Goal: Task Accomplishment & Management: Use online tool/utility

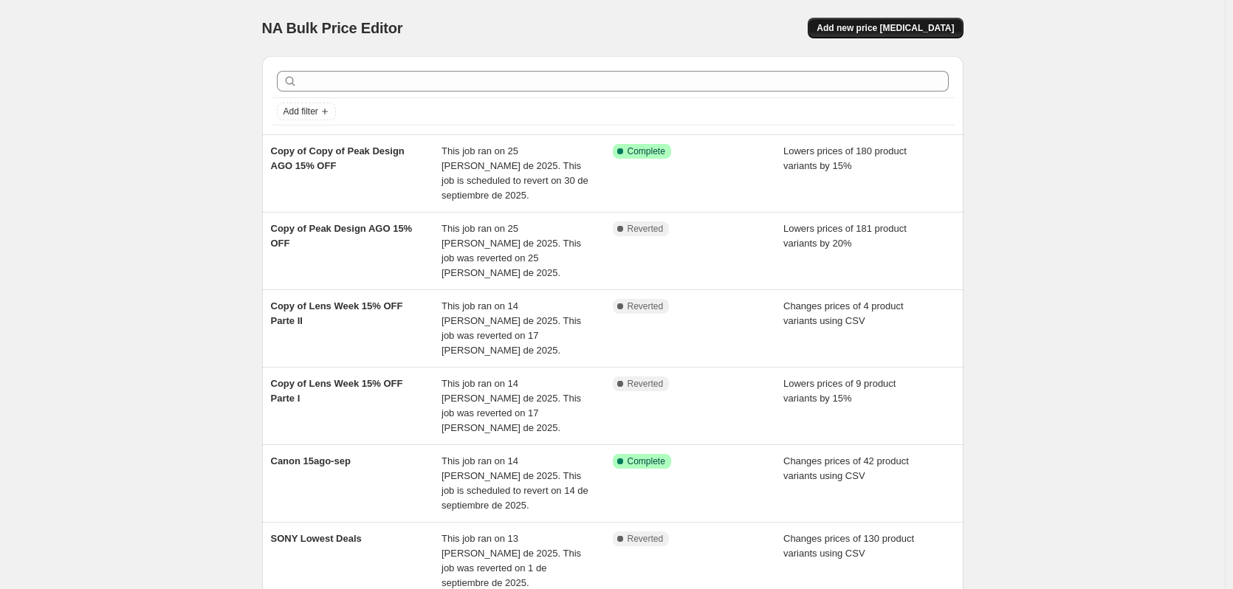
click at [874, 32] on span "Add new price [MEDICAL_DATA]" at bounding box center [885, 28] width 137 height 12
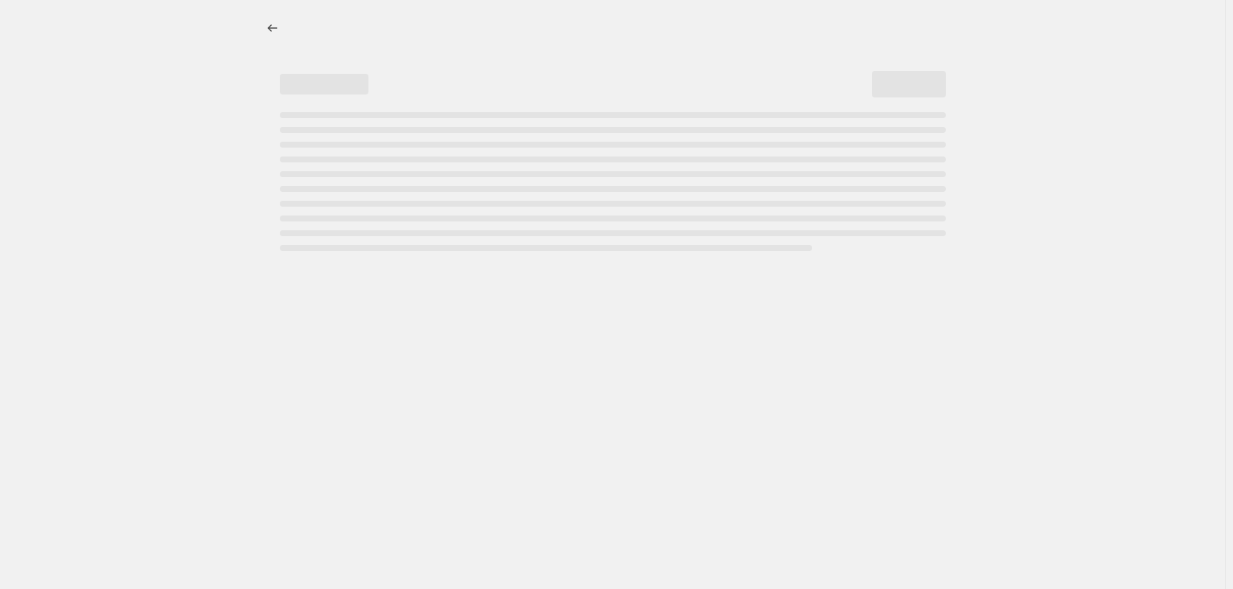
select select "percentage"
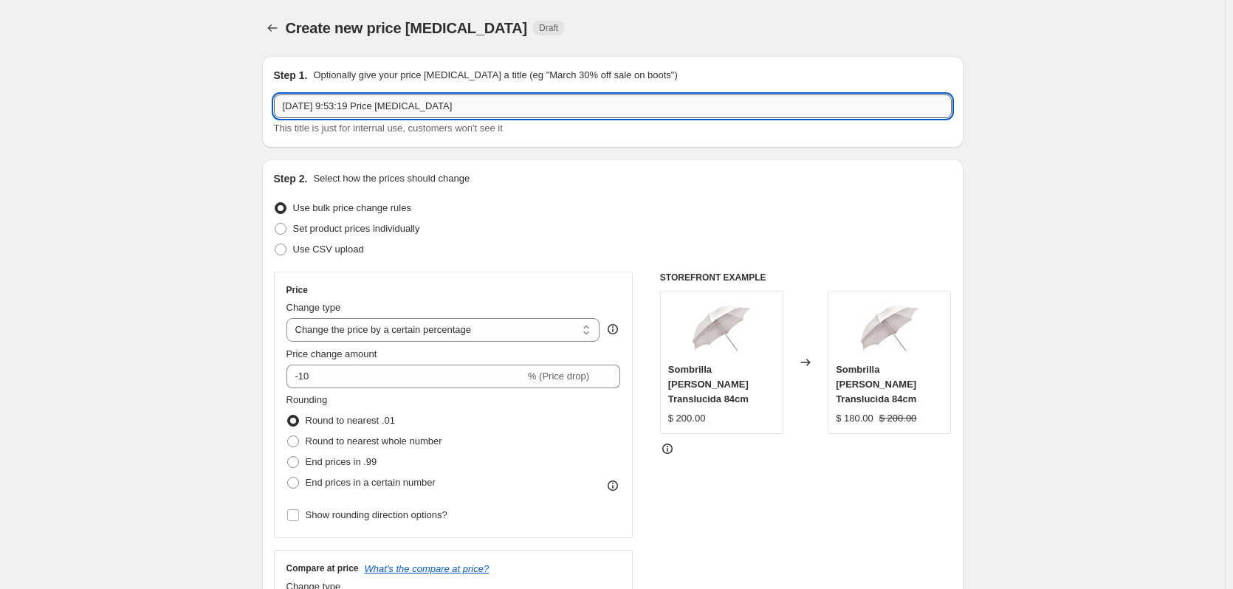
click at [467, 101] on input "[DATE] 9:53:19 Price [MEDICAL_DATA]" at bounding box center [613, 107] width 678 height 24
type input "A"
type input "Hohem V3 20% OFF"
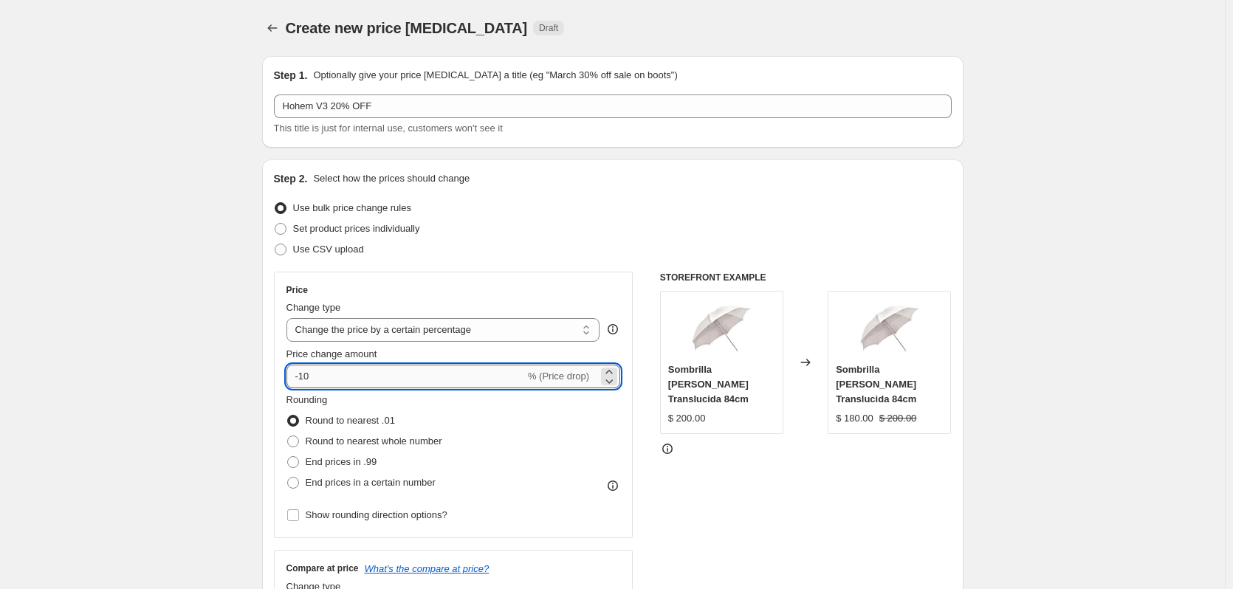
click at [341, 371] on input "-10" at bounding box center [406, 377] width 239 height 24
type input "-1"
type input "-20"
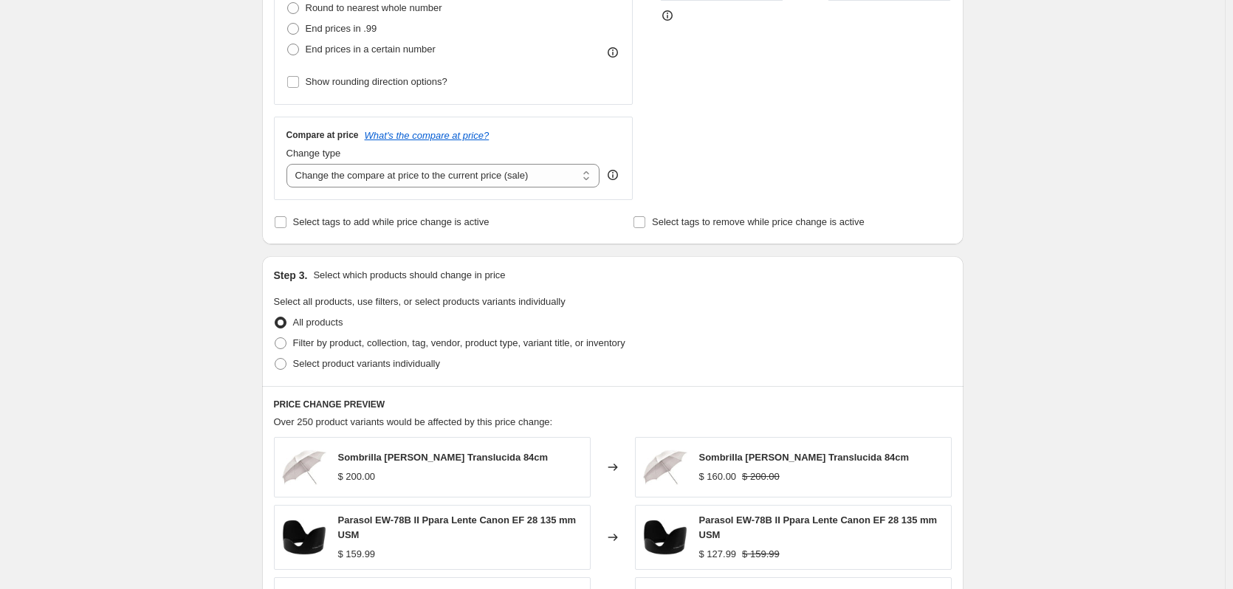
scroll to position [440, 0]
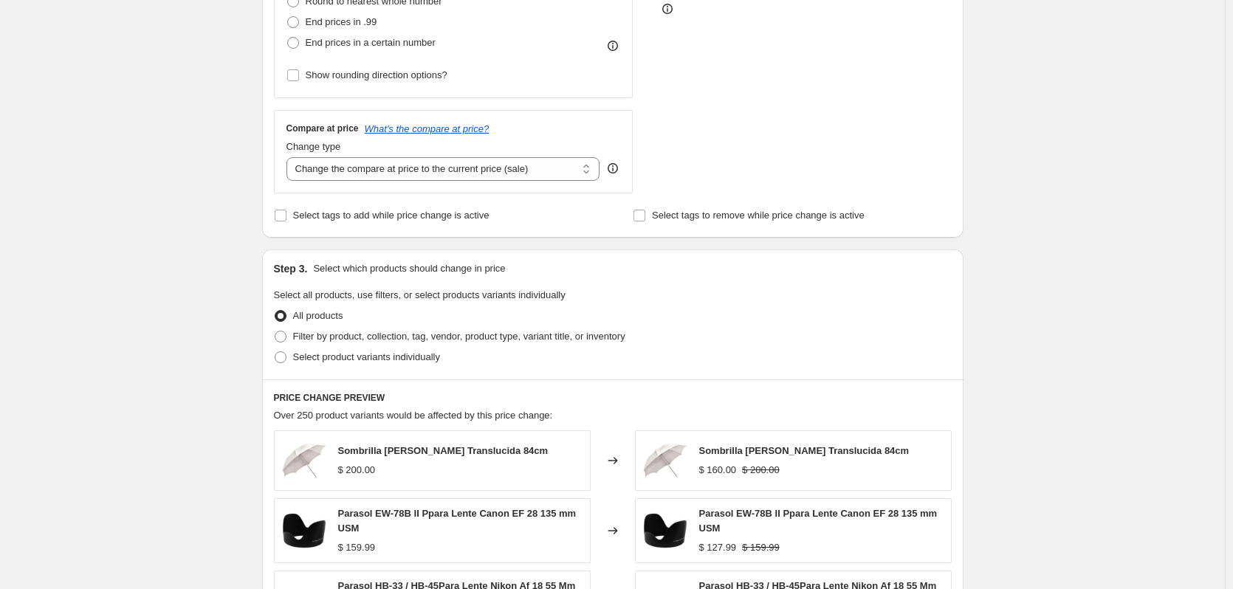
click at [312, 370] on div "Step 3. Select which products should change in price Select all products, use f…" at bounding box center [613, 315] width 702 height 130
click at [300, 360] on span "Select product variants individually" at bounding box center [366, 357] width 147 height 11
click at [275, 352] on input "Select product variants individually" at bounding box center [275, 352] width 1 height 1
radio input "true"
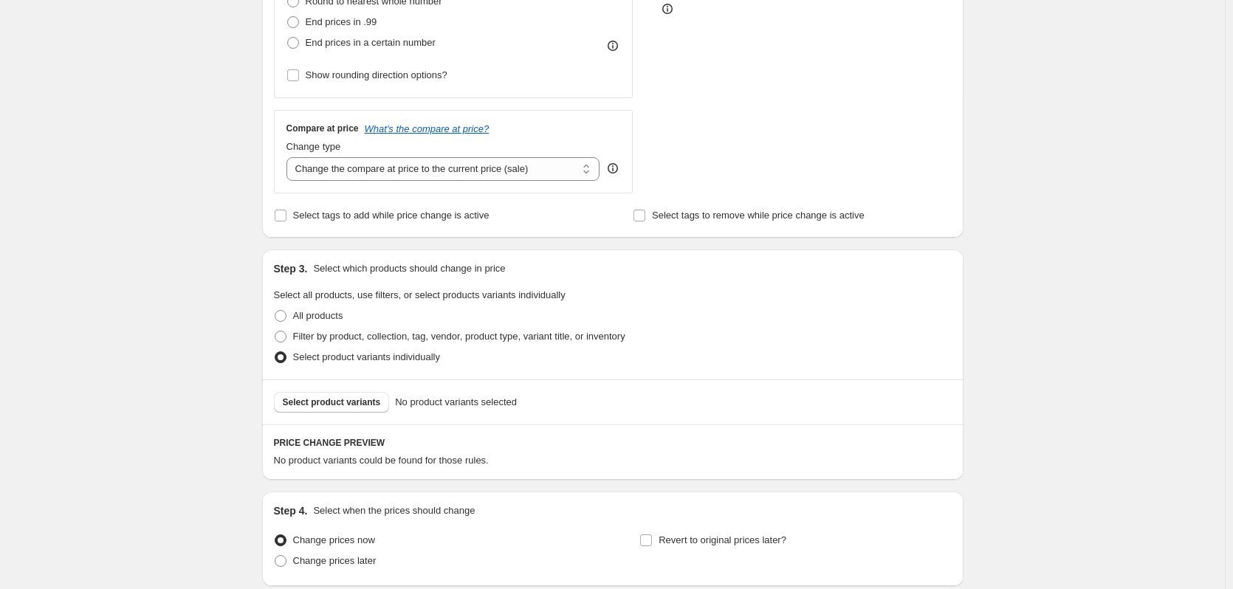
click at [324, 408] on span "Select product variants" at bounding box center [332, 403] width 98 height 12
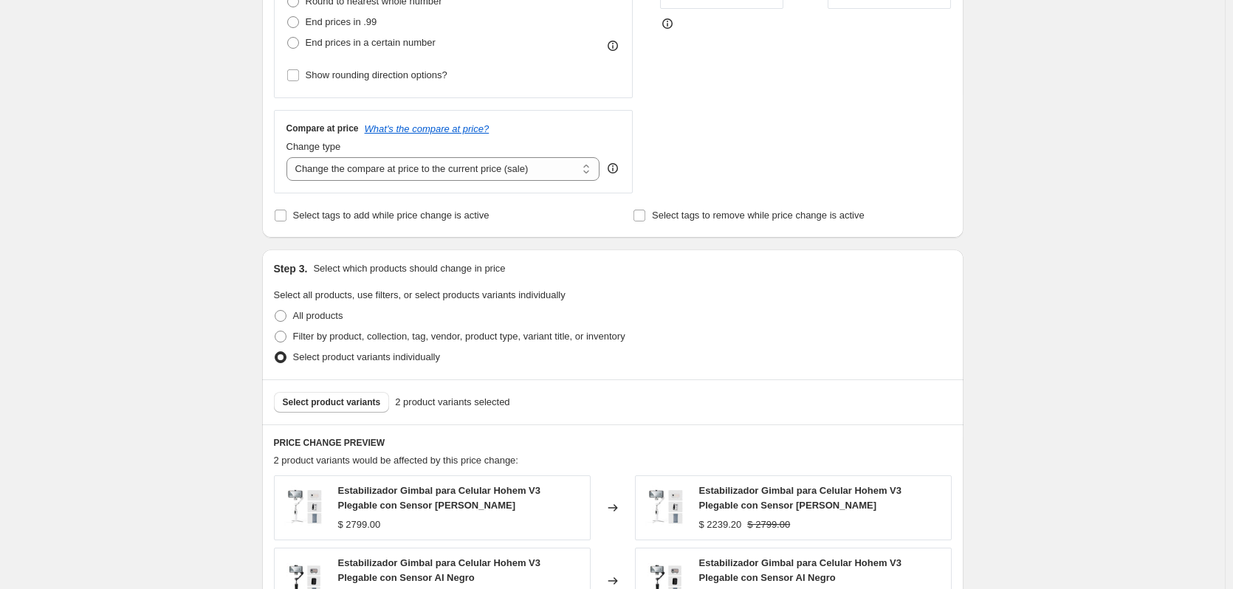
scroll to position [739, 0]
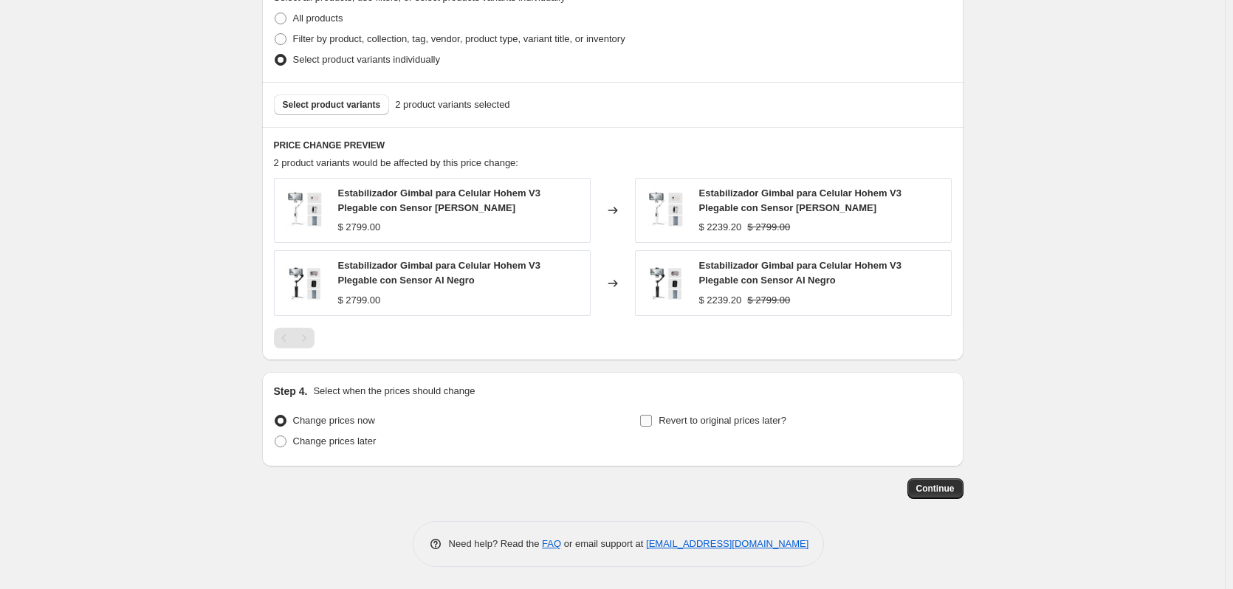
click at [736, 422] on span "Revert to original prices later?" at bounding box center [723, 420] width 128 height 11
click at [652, 422] on input "Revert to original prices later?" at bounding box center [646, 421] width 12 height 12
checkbox input "true"
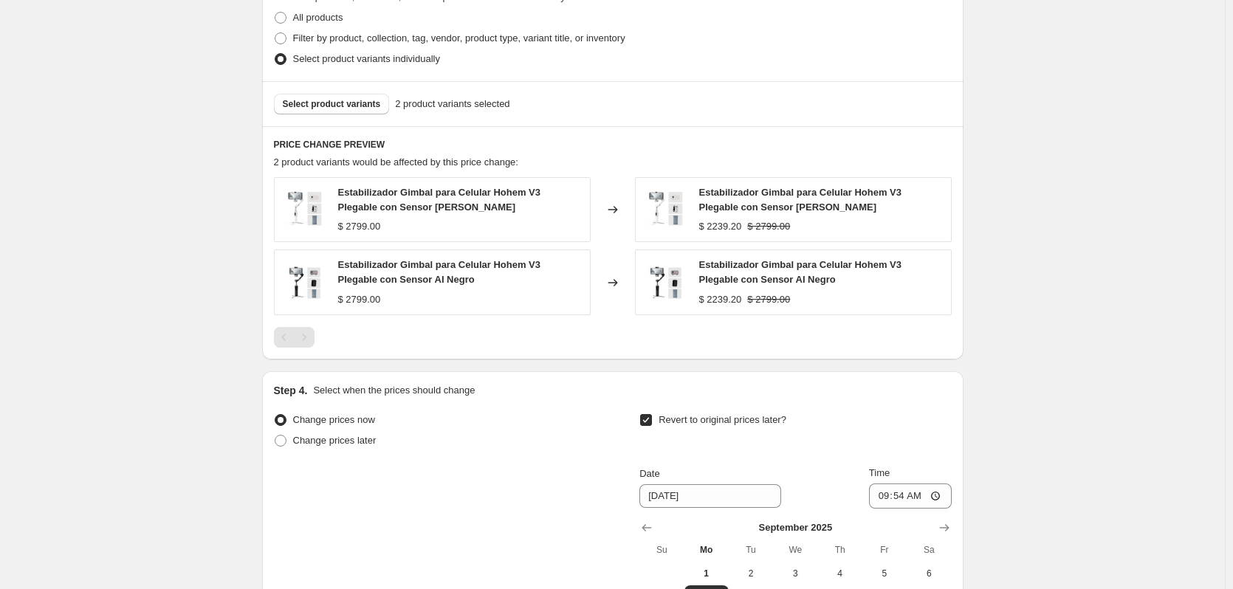
scroll to position [991, 0]
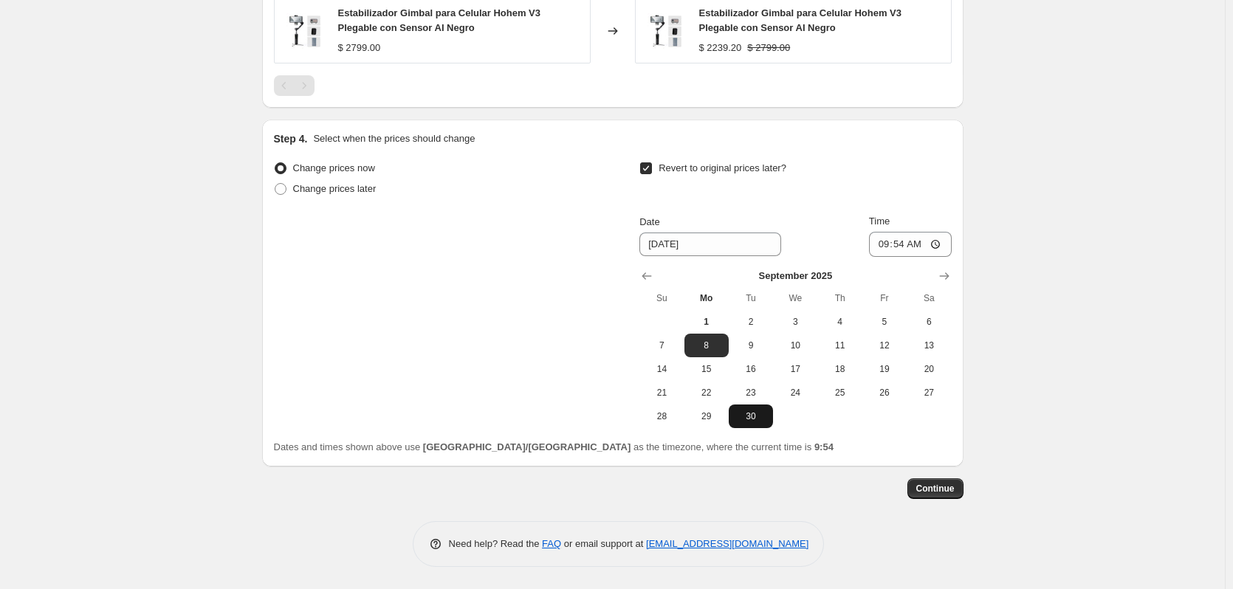
click at [754, 428] on button "30" at bounding box center [751, 417] width 44 height 24
type input "[DATE]"
click at [880, 241] on input "09:54" at bounding box center [910, 244] width 83 height 25
type input "23:59"
click at [962, 256] on div "Step 4. Select when the prices should change Change prices now Change prices la…" at bounding box center [613, 293] width 702 height 347
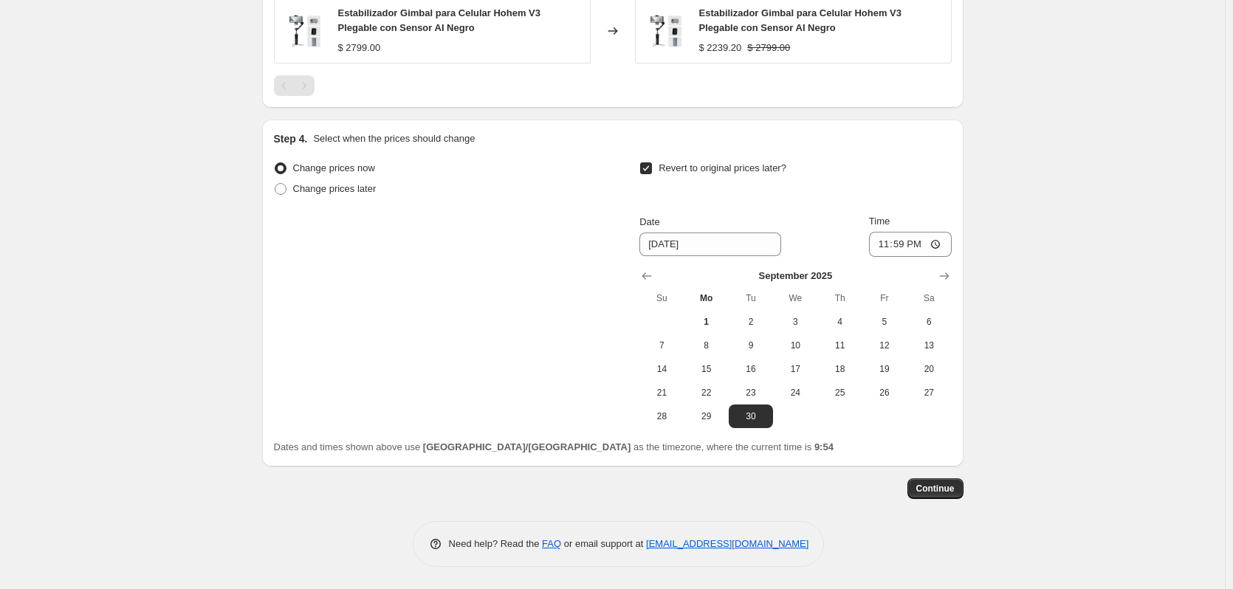
scroll to position [990, 0]
click at [955, 489] on span "Continue" at bounding box center [935, 489] width 38 height 12
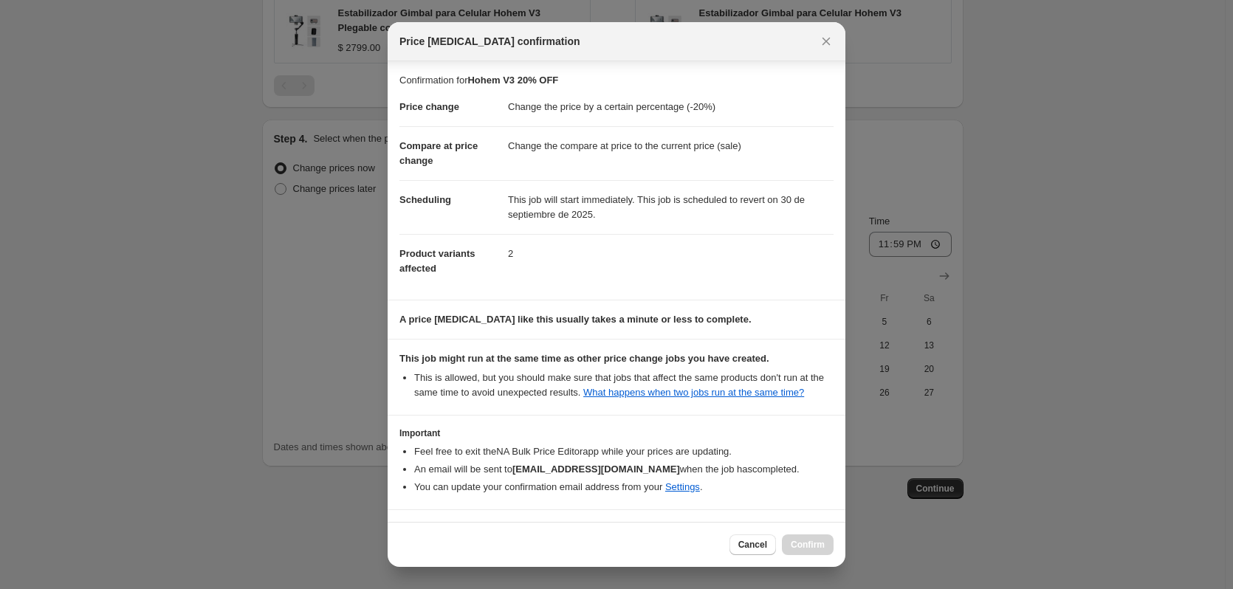
scroll to position [47, 0]
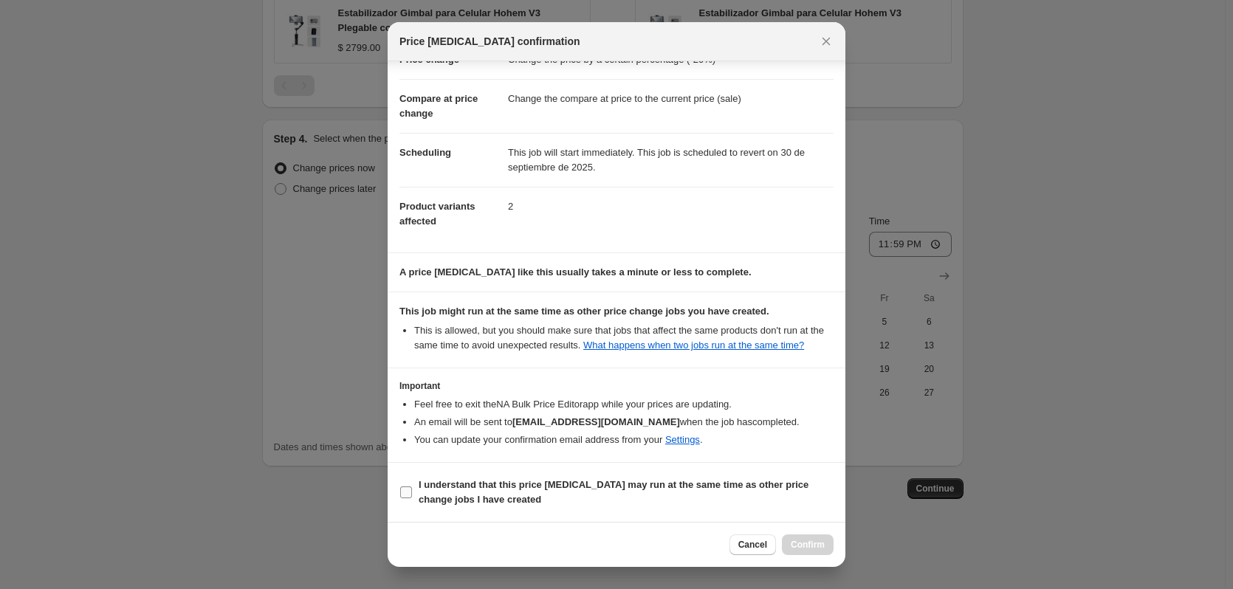
click at [671, 496] on span "I understand that this price [MEDICAL_DATA] may run at the same time as other p…" at bounding box center [626, 493] width 415 height 30
click at [412, 496] on input "I understand that this price [MEDICAL_DATA] may run at the same time as other p…" at bounding box center [406, 493] width 12 height 12
checkbox input "true"
click at [809, 544] on span "Confirm" at bounding box center [808, 545] width 34 height 12
type input "Hohem V3 20% OFF"
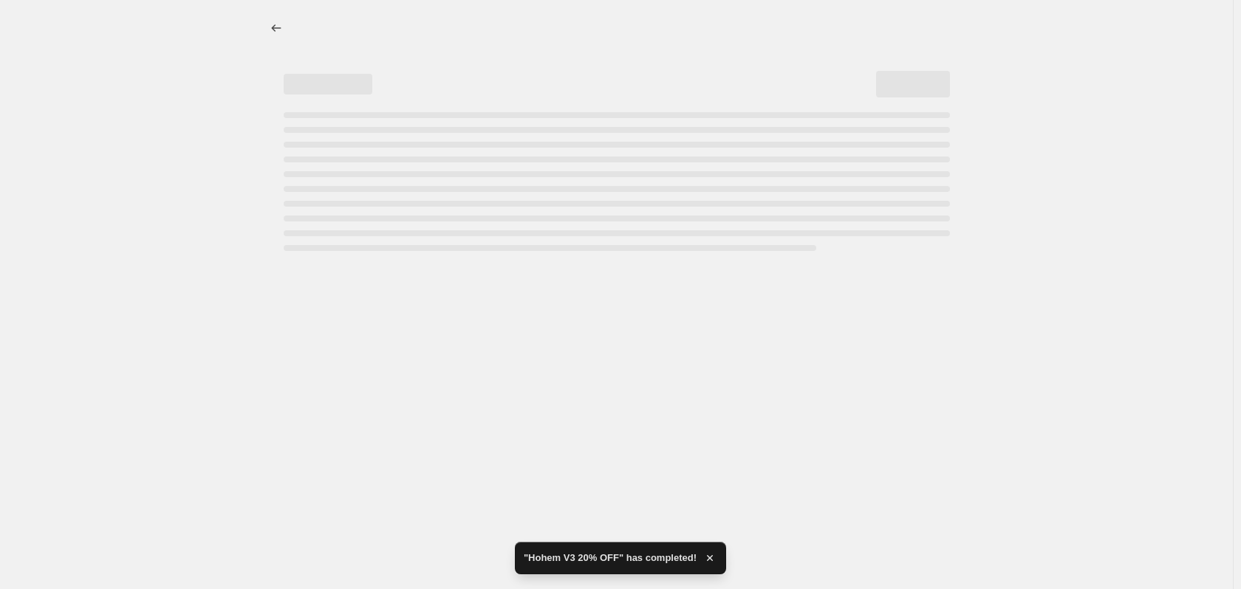
select select "percentage"
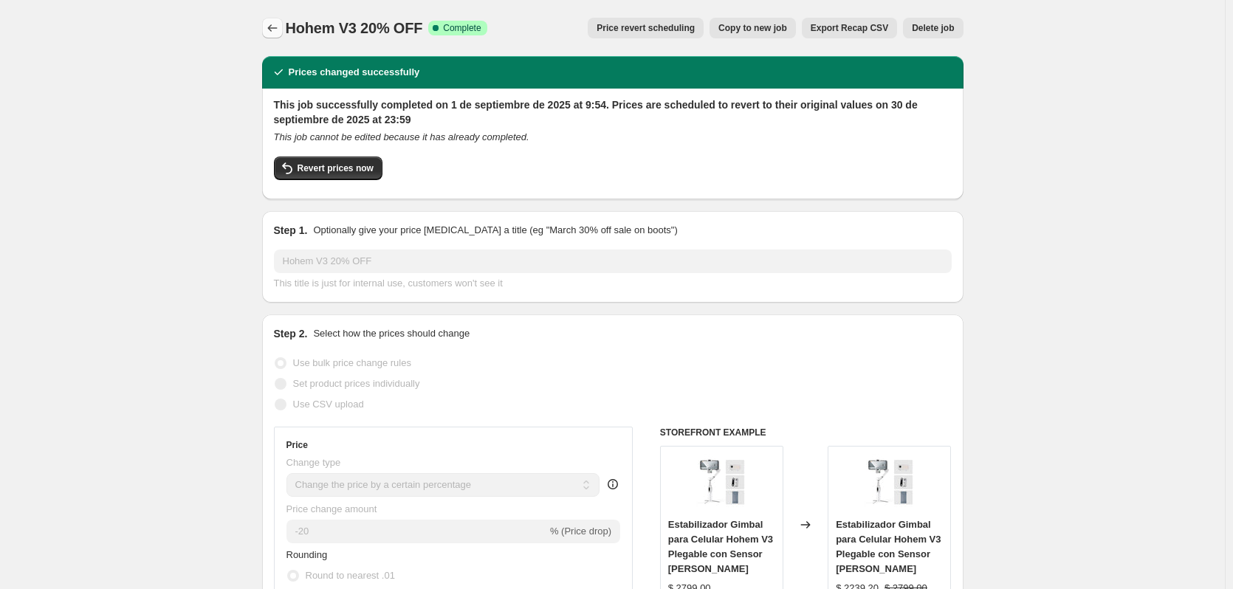
click at [273, 28] on icon "Price change jobs" at bounding box center [272, 27] width 10 height 7
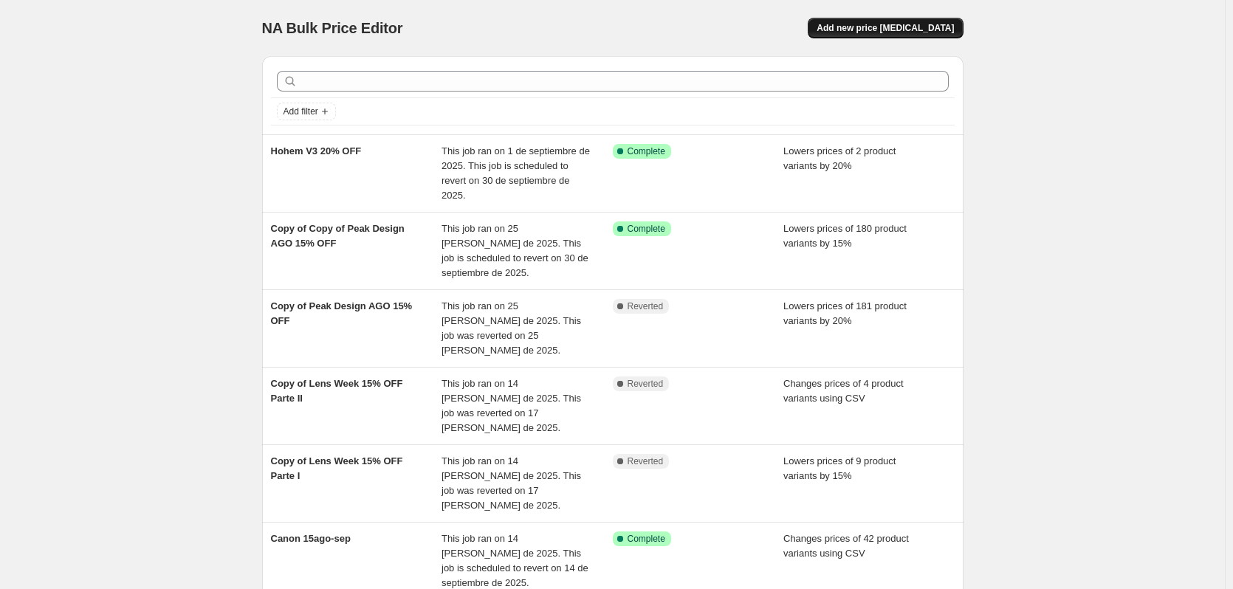
click at [850, 20] on button "Add new price [MEDICAL_DATA]" at bounding box center [885, 28] width 155 height 21
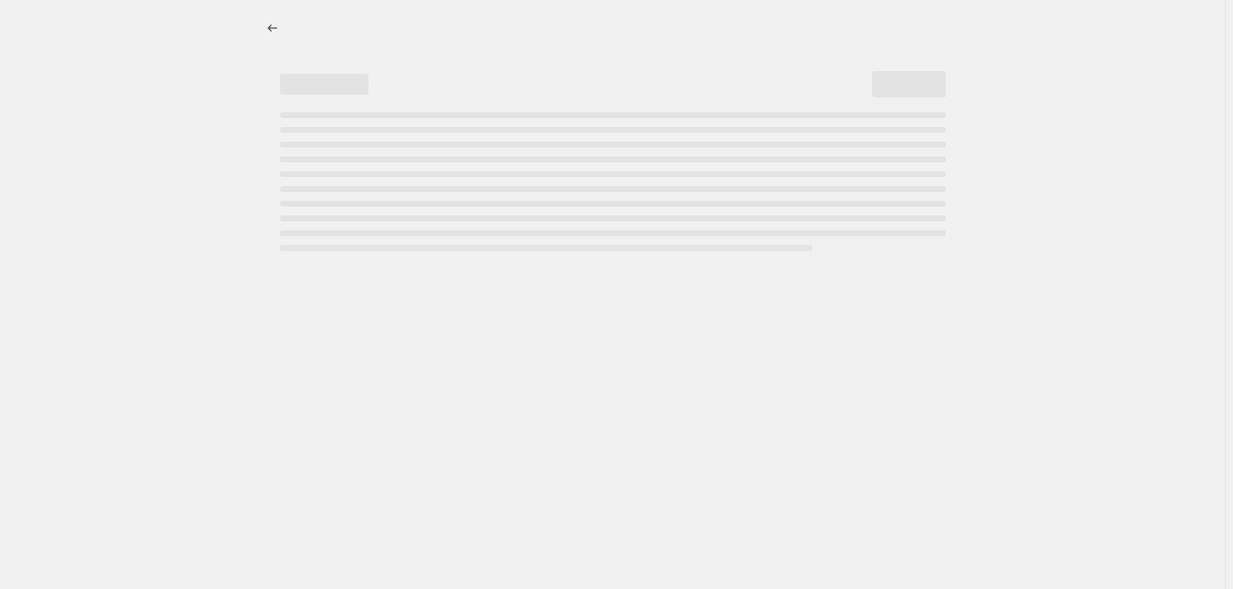
select select "percentage"
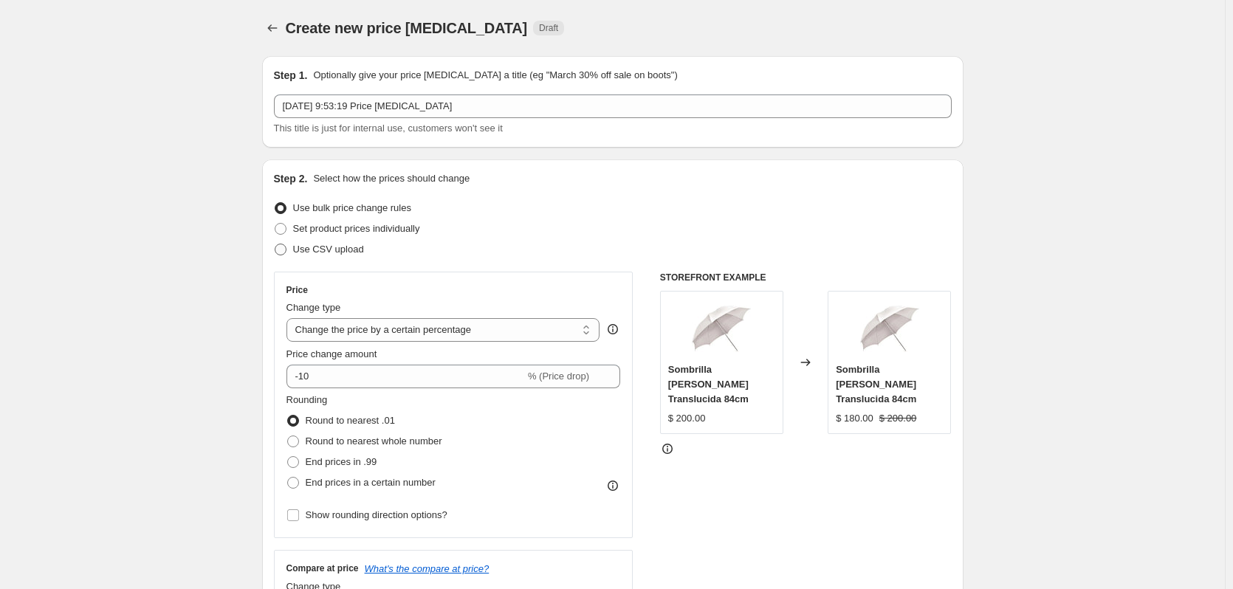
click at [330, 248] on span "Use CSV upload" at bounding box center [328, 249] width 71 height 11
click at [275, 244] on input "Use CSV upload" at bounding box center [275, 244] width 1 height 1
radio input "true"
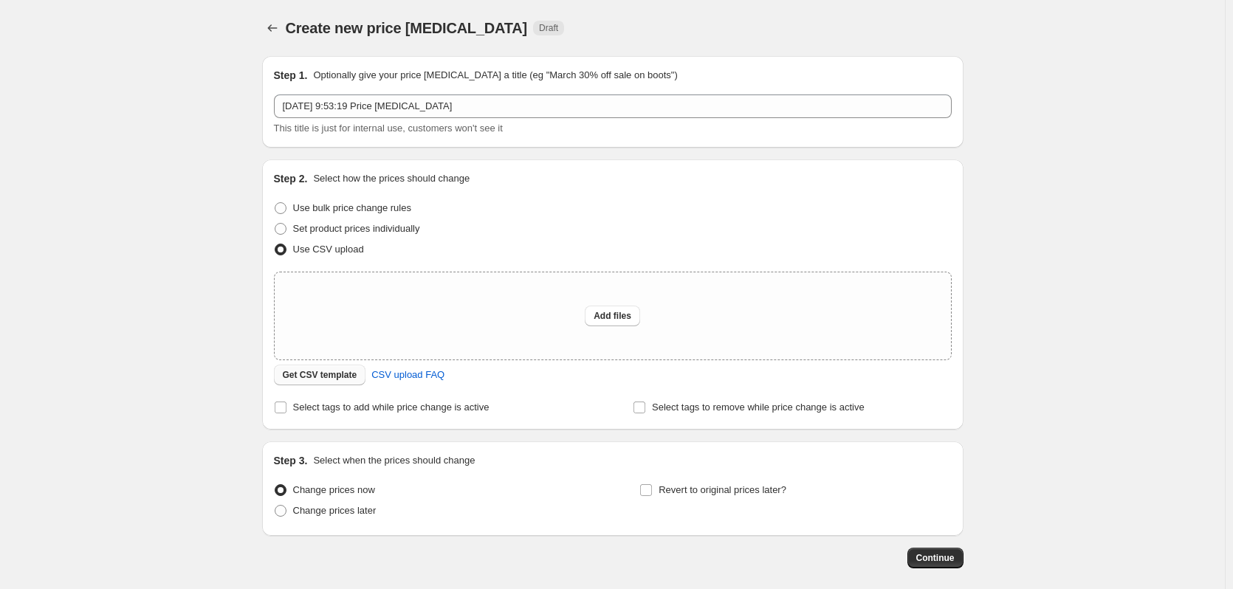
click at [341, 370] on span "Get CSV template" at bounding box center [320, 375] width 75 height 12
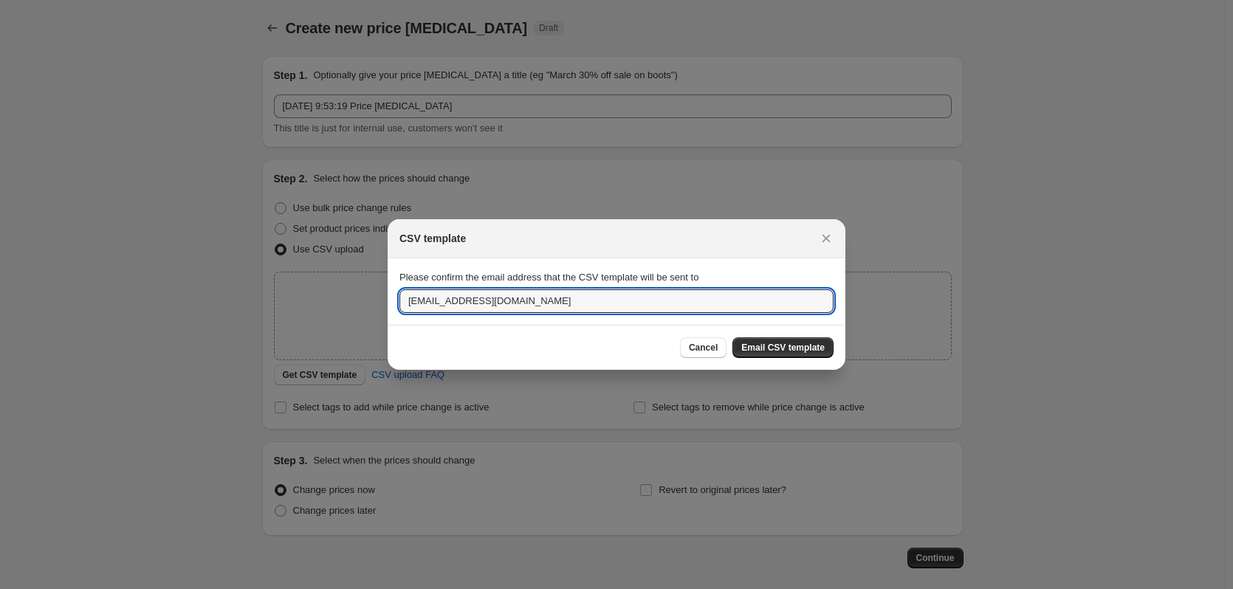
drag, startPoint x: 432, startPoint y: 294, endPoint x: 375, endPoint y: 298, distance: 57.0
type input "[EMAIL_ADDRESS][DOMAIN_NAME]"
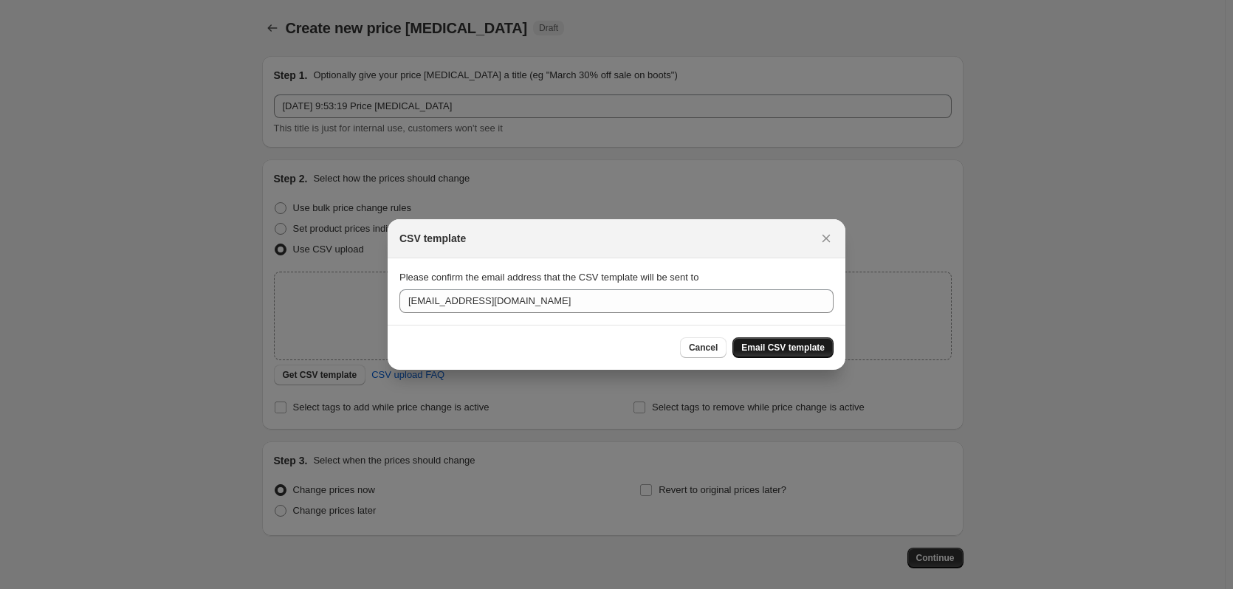
click at [788, 346] on span "Email CSV template" at bounding box center [782, 348] width 83 height 12
